Goal: Information Seeking & Learning: Understand process/instructions

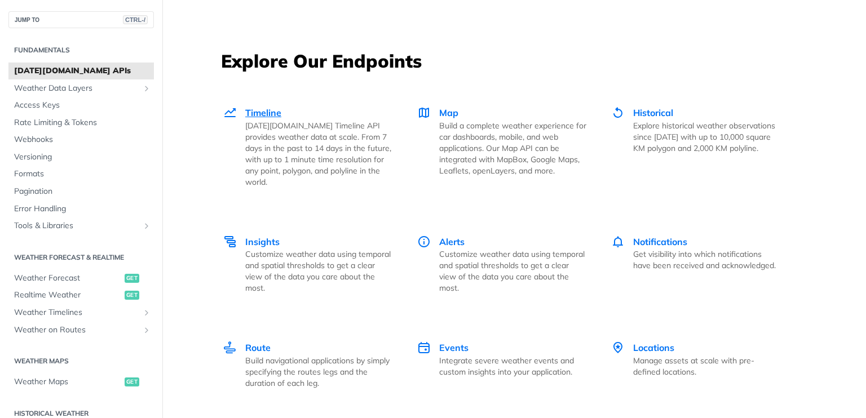
scroll to position [1636, 0]
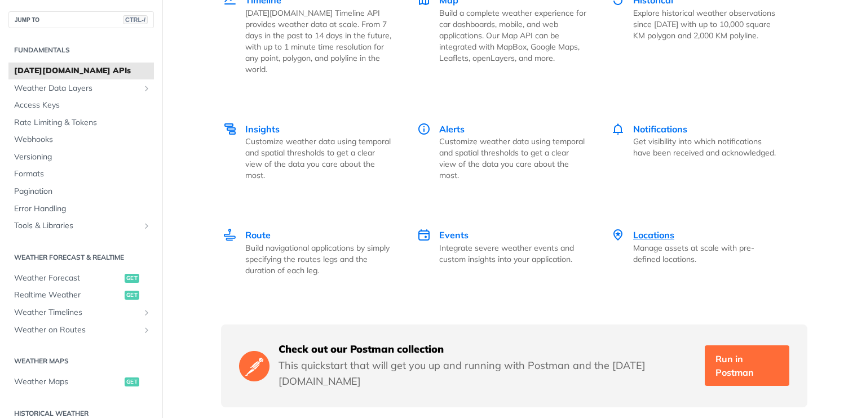
click at [650, 230] on span "Locations" at bounding box center [653, 235] width 41 height 11
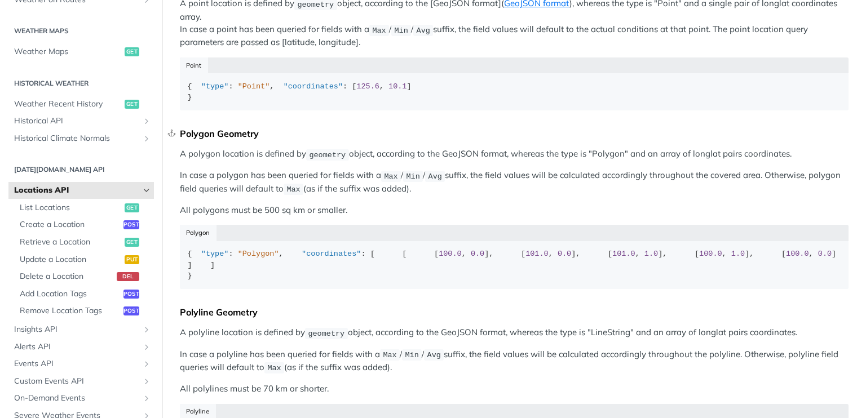
scroll to position [395, 0]
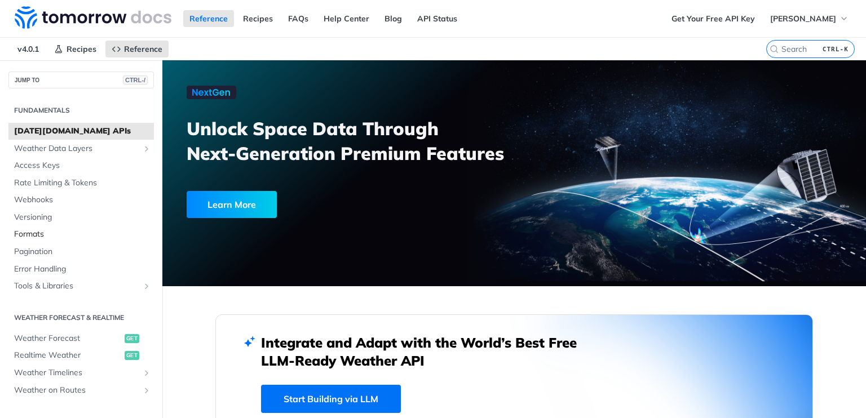
click at [41, 233] on span "Formats" at bounding box center [82, 234] width 137 height 11
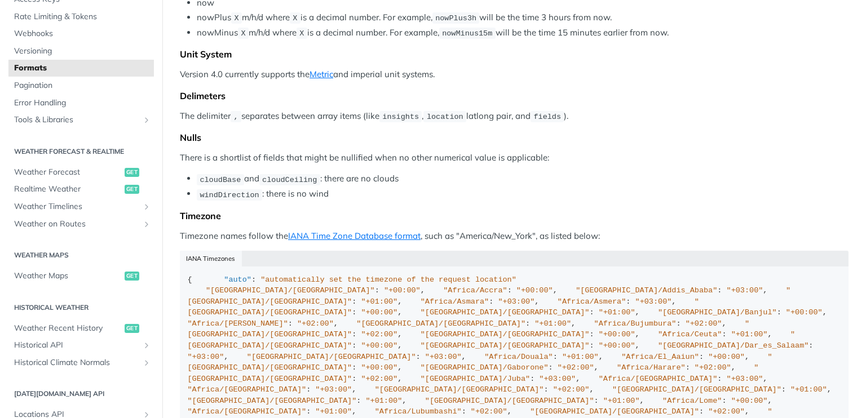
scroll to position [113, 0]
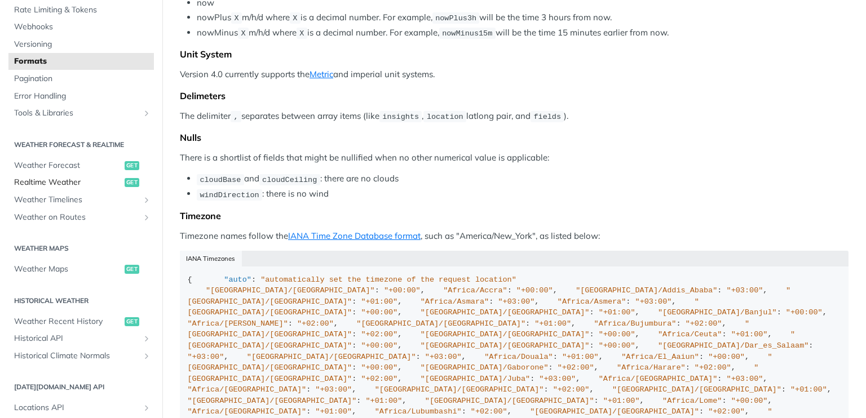
click at [61, 182] on span "Realtime Weather" at bounding box center [68, 182] width 108 height 11
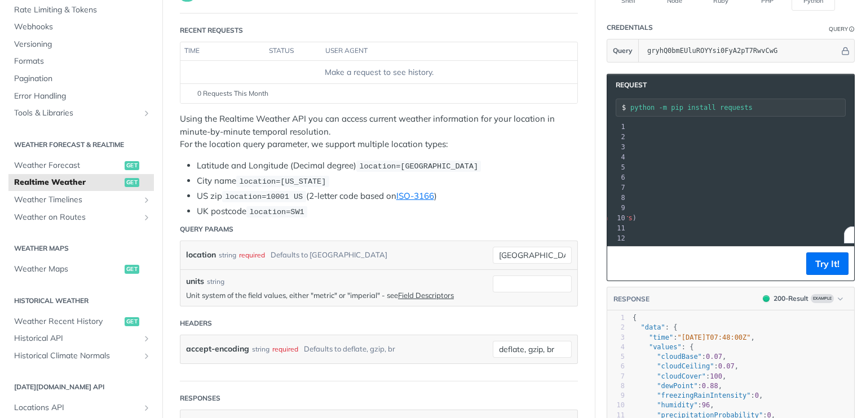
scroll to position [0, 186]
drag, startPoint x: 647, startPoint y: 144, endPoint x: 834, endPoint y: 146, distance: 186.7
click at [581, 146] on span ""https://api.tomorrow.io/v4/weather/realtime?location=toronto&apikey=gryhQ0bmEU…" at bounding box center [528, 147] width 106 height 8
copy span "https://api.tomorrow.io/v4/weather/realtime?location=toronto&apikey=gryhQ0bmEUl…"
